Goal: Transaction & Acquisition: Purchase product/service

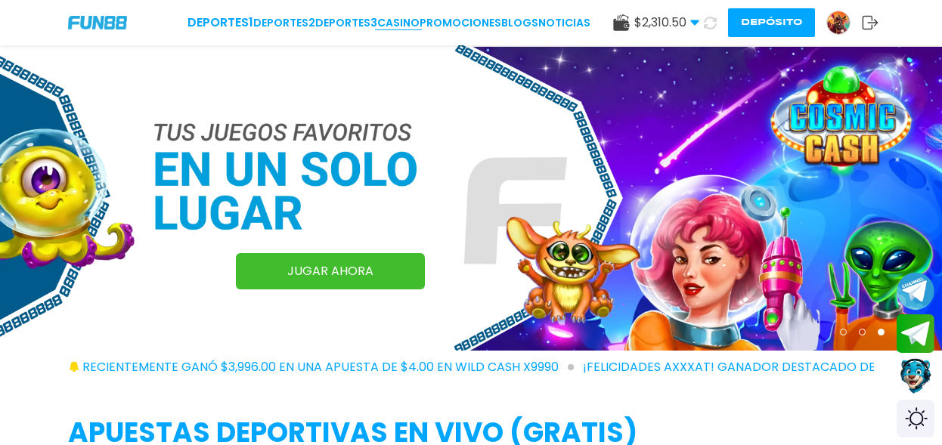
click at [396, 26] on link "CASINO" at bounding box center [398, 23] width 42 height 16
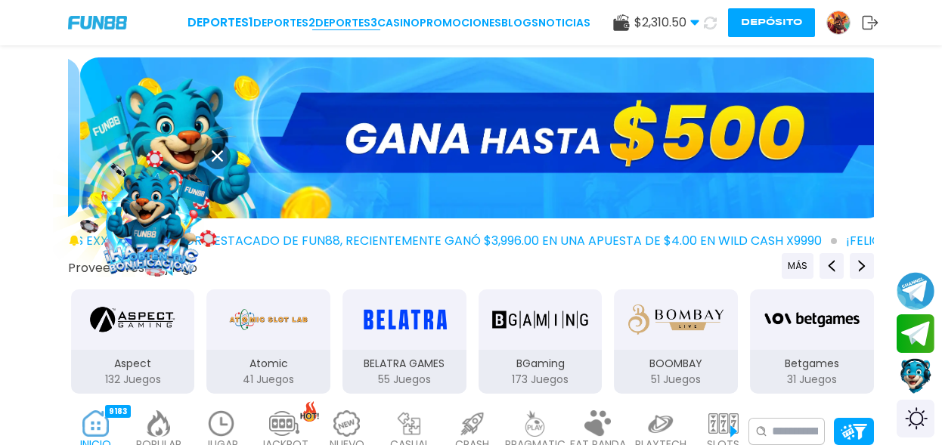
click at [354, 22] on link "Deportes 3" at bounding box center [346, 23] width 62 height 16
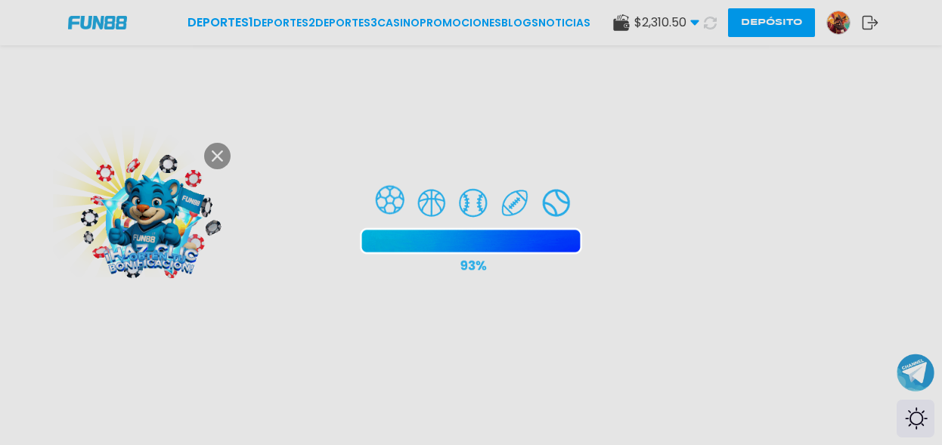
click at [217, 158] on div at bounding box center [471, 222] width 942 height 445
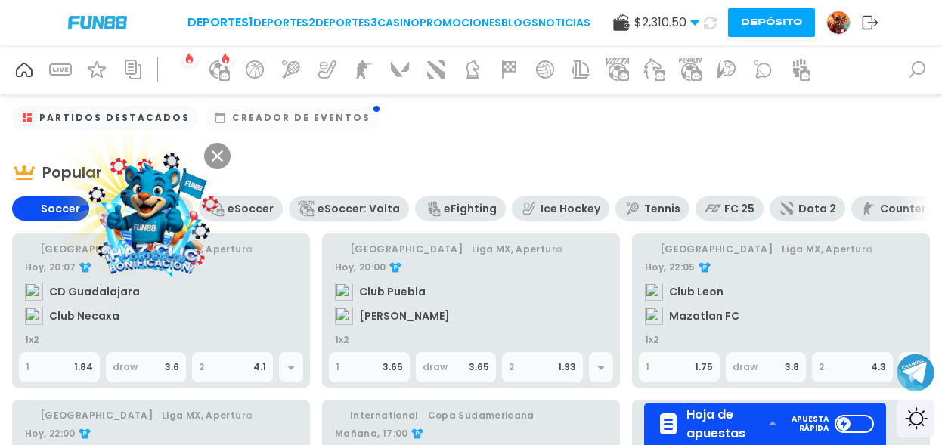
click at [216, 155] on icon at bounding box center [217, 156] width 11 height 11
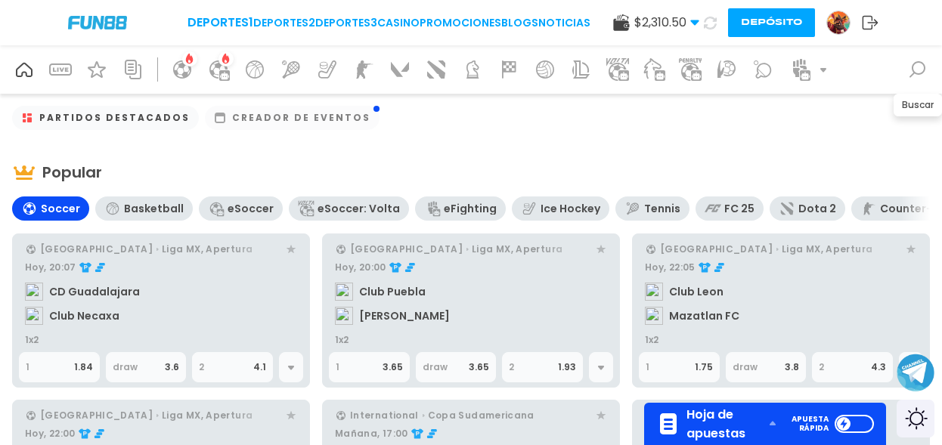
click at [909, 69] on icon at bounding box center [918, 69] width 24 height 24
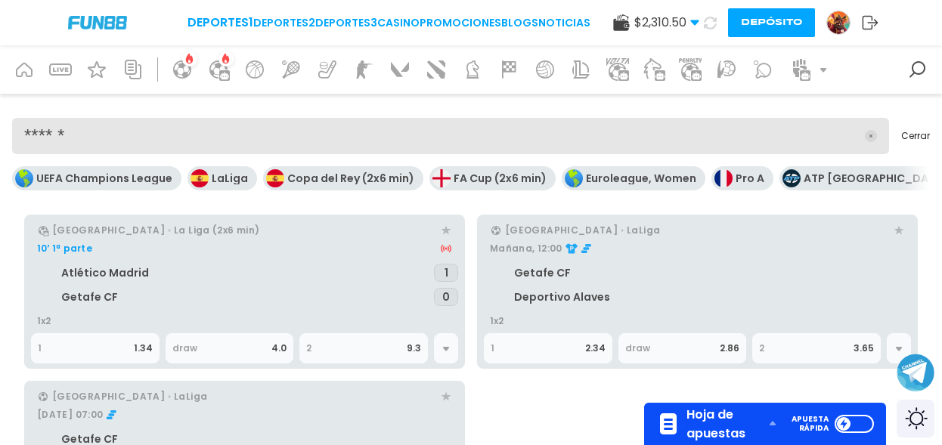
scroll to position [76, 0]
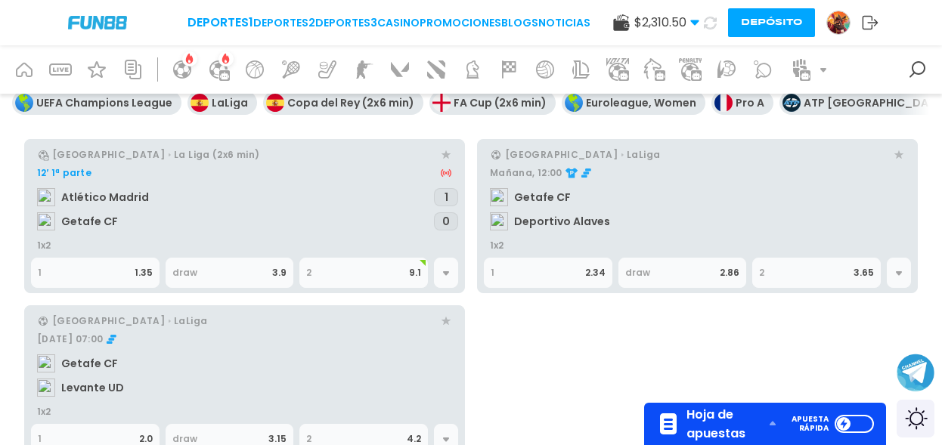
type input "******"
click at [550, 220] on link "Mañana, 12:00 Getafe CF Deportivo Alaves" at bounding box center [697, 200] width 427 height 79
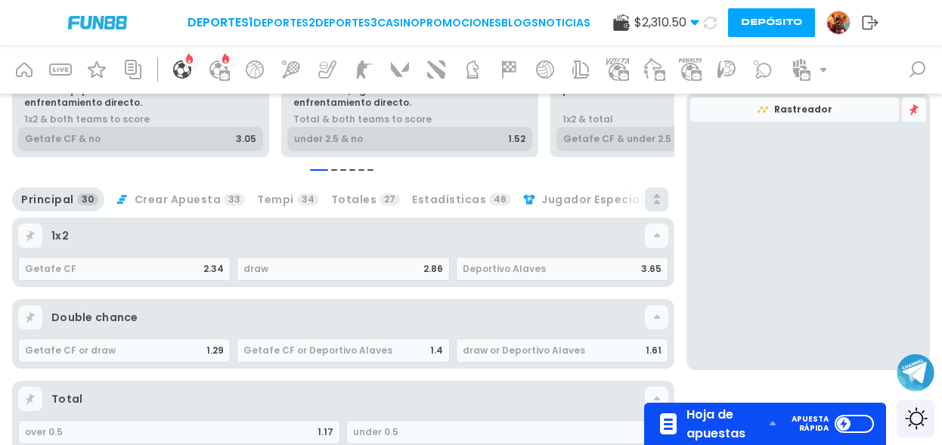
scroll to position [227, 0]
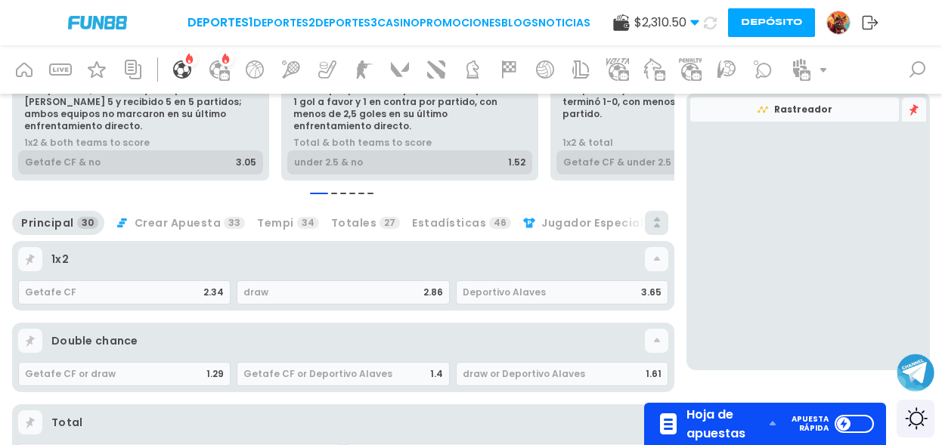
click at [658, 225] on icon at bounding box center [657, 226] width 6 height 5
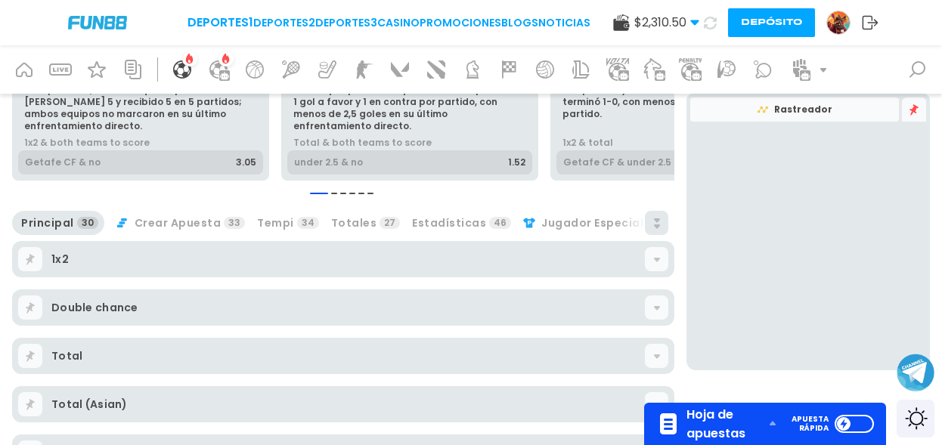
click at [658, 220] on icon at bounding box center [657, 226] width 12 height 12
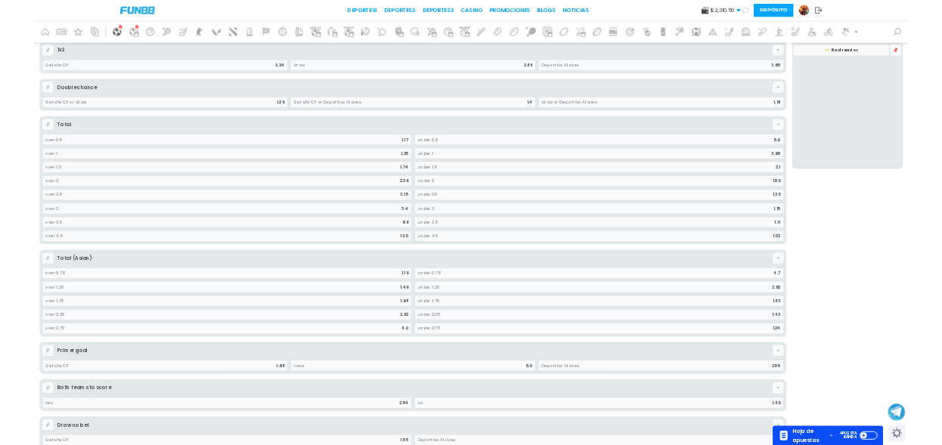
scroll to position [0, 0]
